Goal: Task Accomplishment & Management: Use online tool/utility

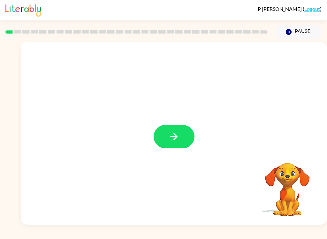
click at [173, 133] on icon "button" at bounding box center [173, 136] width 11 height 11
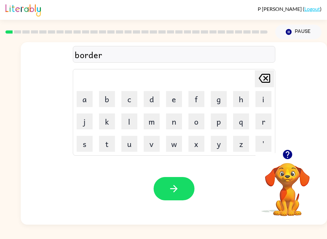
click at [170, 190] on icon "button" at bounding box center [173, 188] width 11 height 11
click at [177, 184] on icon "button" at bounding box center [173, 188] width 11 height 11
click at [172, 178] on button "button" at bounding box center [174, 188] width 41 height 23
click at [176, 198] on button "button" at bounding box center [174, 188] width 41 height 23
click at [287, 154] on icon "button" at bounding box center [287, 154] width 9 height 9
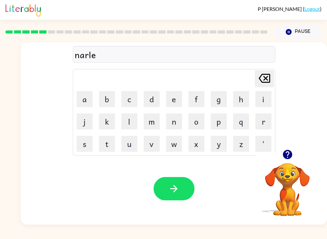
click at [169, 200] on button "button" at bounding box center [174, 188] width 41 height 23
click at [182, 185] on button "button" at bounding box center [174, 188] width 41 height 23
click at [175, 194] on icon "button" at bounding box center [173, 188] width 11 height 11
click at [171, 190] on icon "button" at bounding box center [173, 188] width 11 height 11
click at [178, 189] on icon "button" at bounding box center [173, 188] width 11 height 11
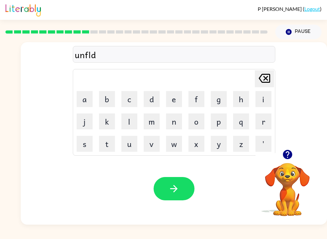
click at [176, 191] on icon "button" at bounding box center [173, 188] width 7 height 7
click at [166, 185] on button "button" at bounding box center [174, 188] width 41 height 23
click at [168, 182] on button "button" at bounding box center [174, 188] width 41 height 23
click at [171, 191] on icon "button" at bounding box center [173, 188] width 11 height 11
